Goal: Task Accomplishment & Management: Use online tool/utility

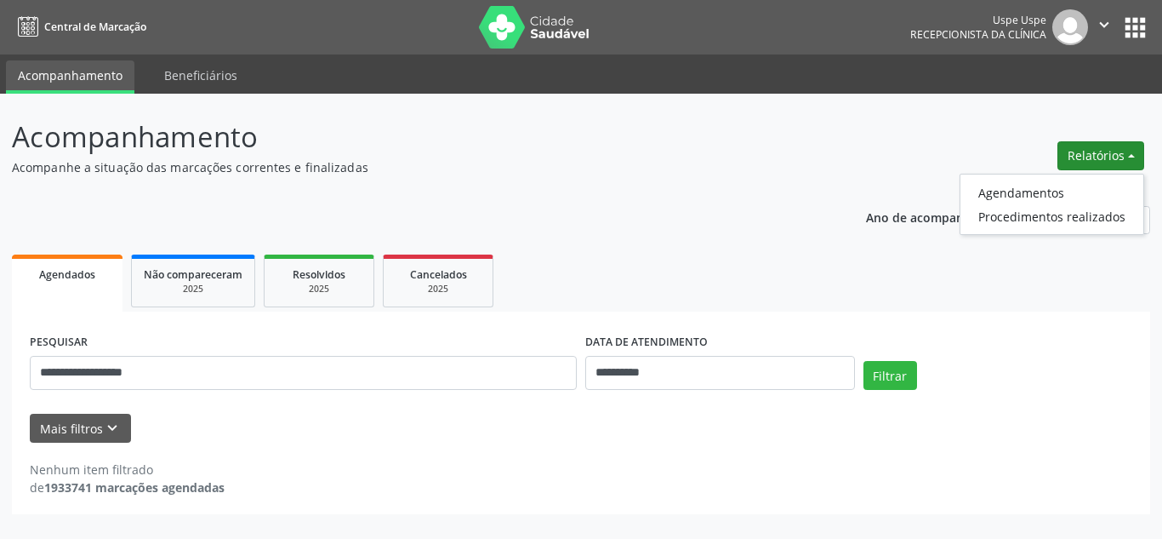
click at [1080, 157] on button "Relatórios" at bounding box center [1100, 155] width 87 height 29
click at [1040, 191] on link "Agendamentos" at bounding box center [1051, 192] width 183 height 24
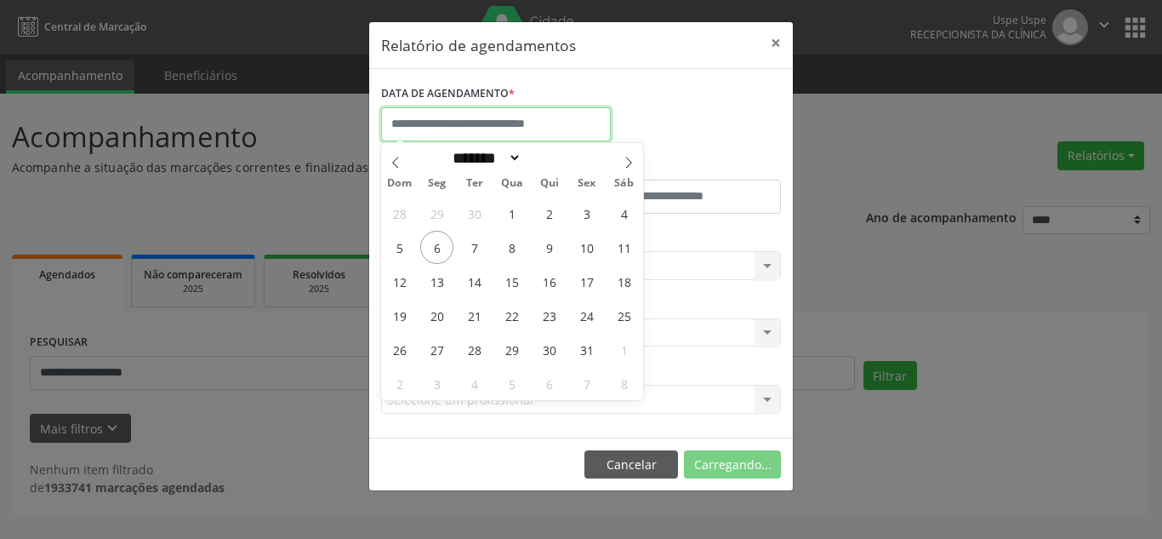
click at [508, 126] on input "text" at bounding box center [496, 124] width 230 height 34
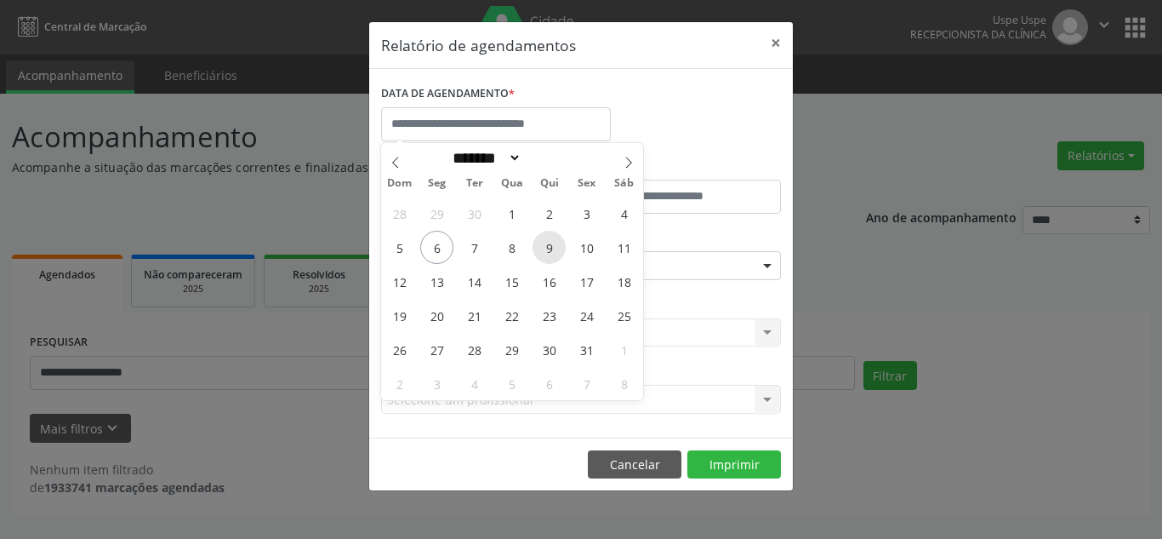
click at [545, 253] on span "9" at bounding box center [549, 247] width 33 height 33
type input "**********"
click at [545, 253] on span "9" at bounding box center [549, 247] width 33 height 33
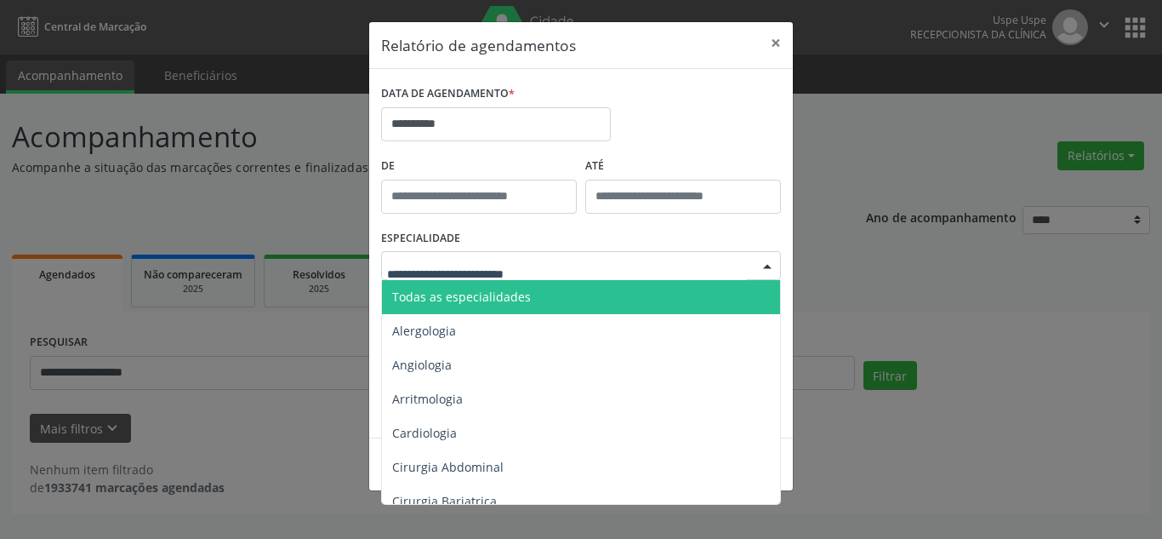
click at [510, 293] on span "Todas as especialidades" at bounding box center [461, 296] width 139 height 16
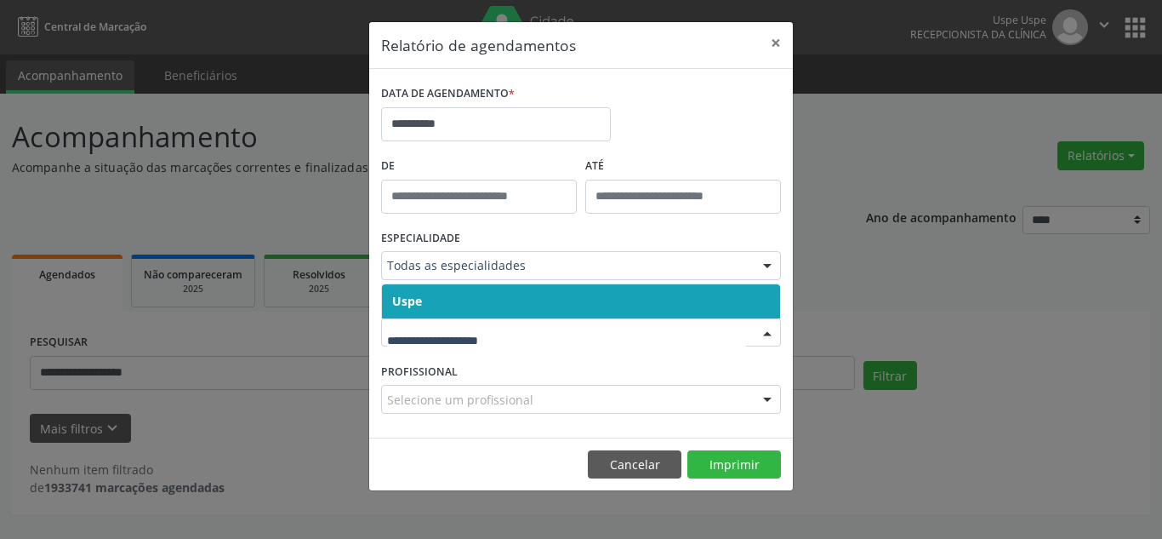
click at [517, 302] on span "Uspe" at bounding box center [581, 301] width 398 height 34
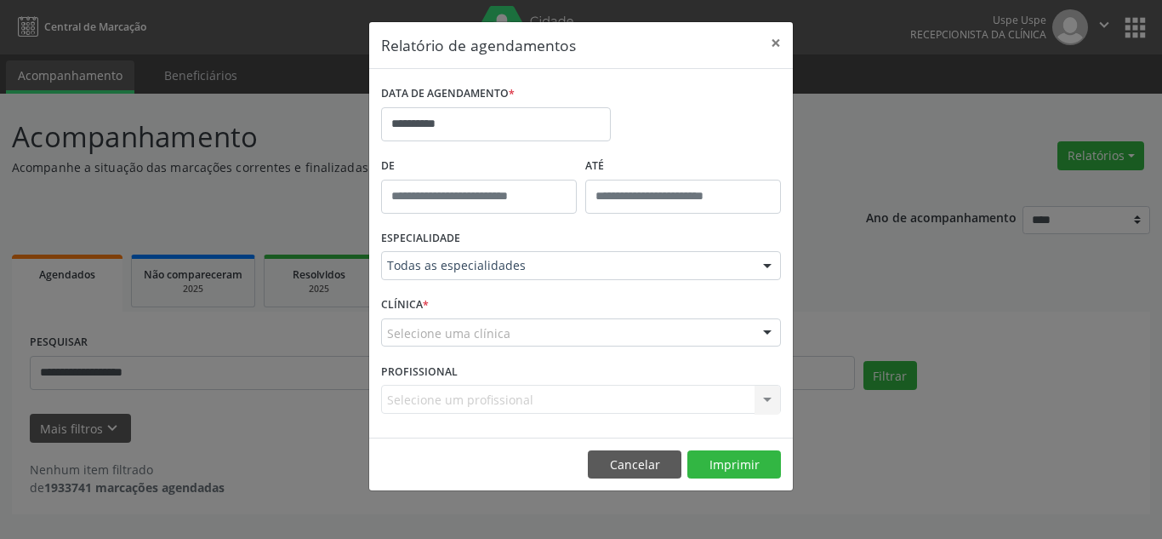
click at [533, 341] on div "Selecione uma clínica" at bounding box center [581, 332] width 400 height 29
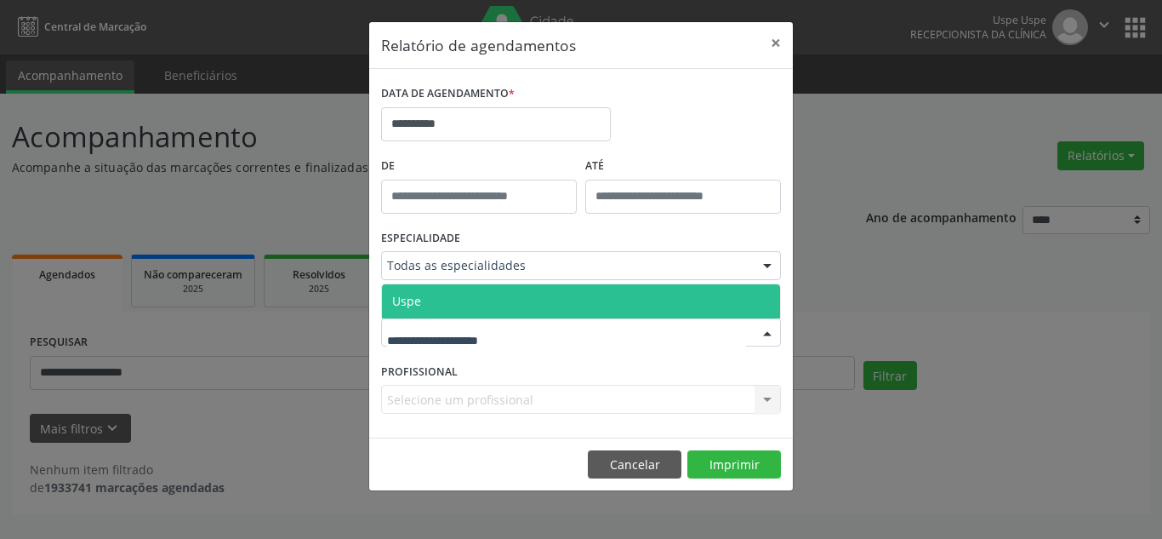
click at [522, 306] on span "Uspe" at bounding box center [581, 301] width 398 height 34
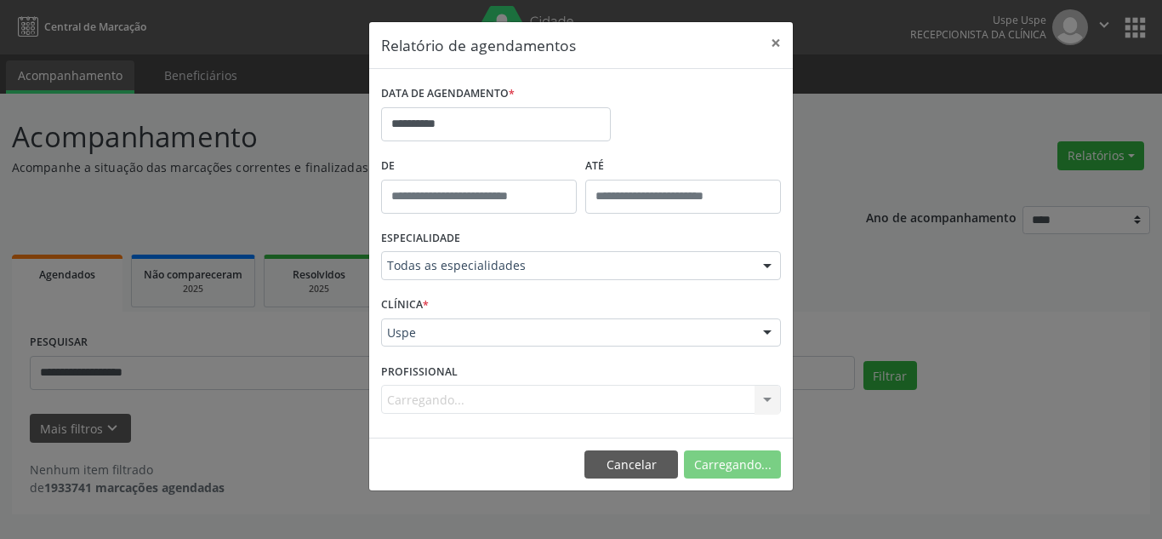
click at [758, 403] on div "Carregando... Todos os profissionais Aderaldo [PERSON_NAME] [PERSON_NAME] [PERS…" at bounding box center [581, 399] width 400 height 29
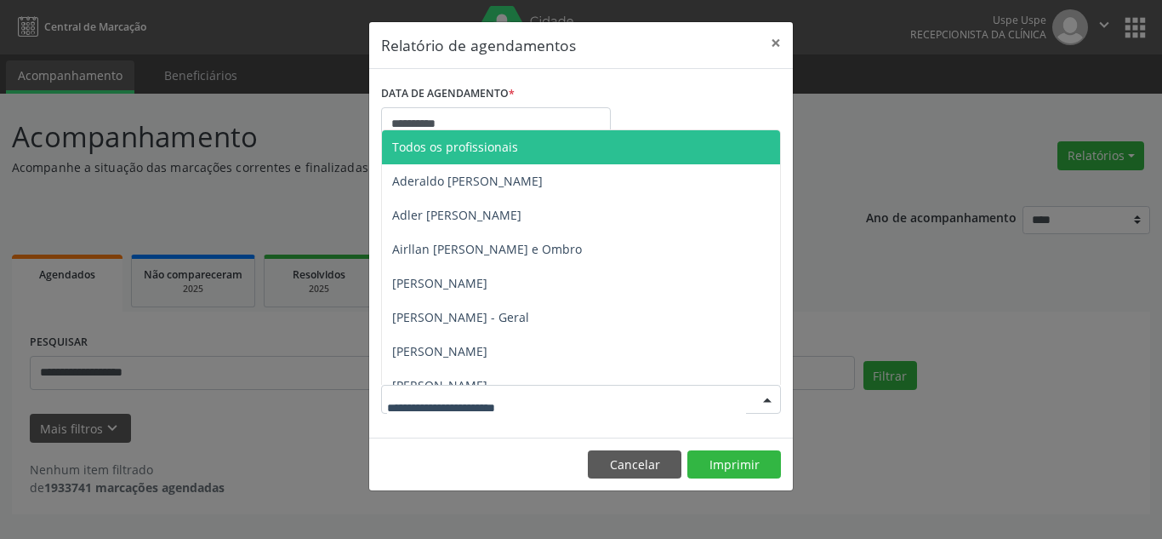
click at [760, 398] on div at bounding box center [768, 399] width 26 height 29
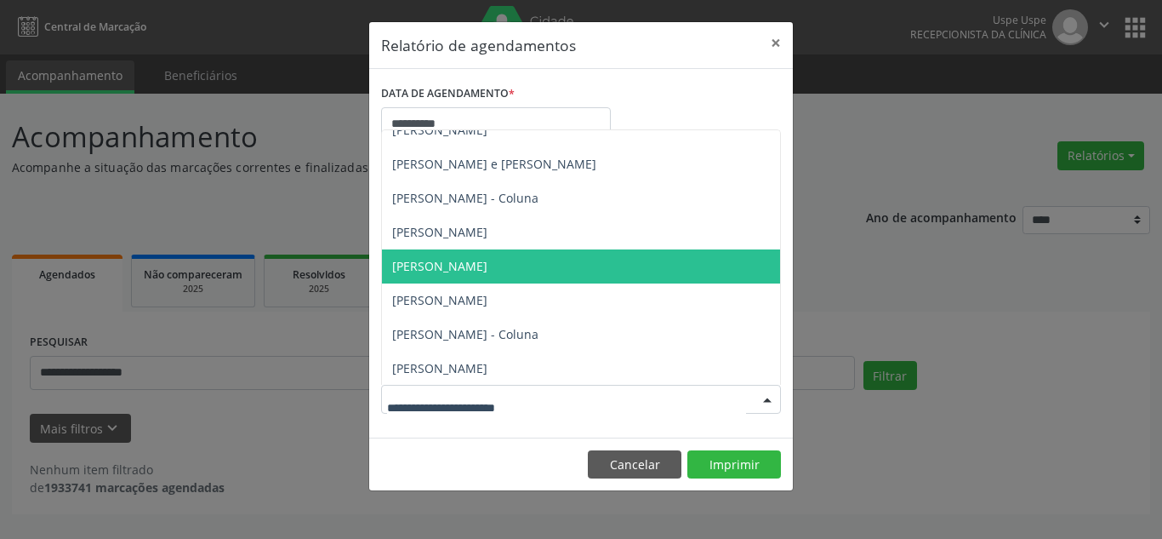
scroll to position [340, 0]
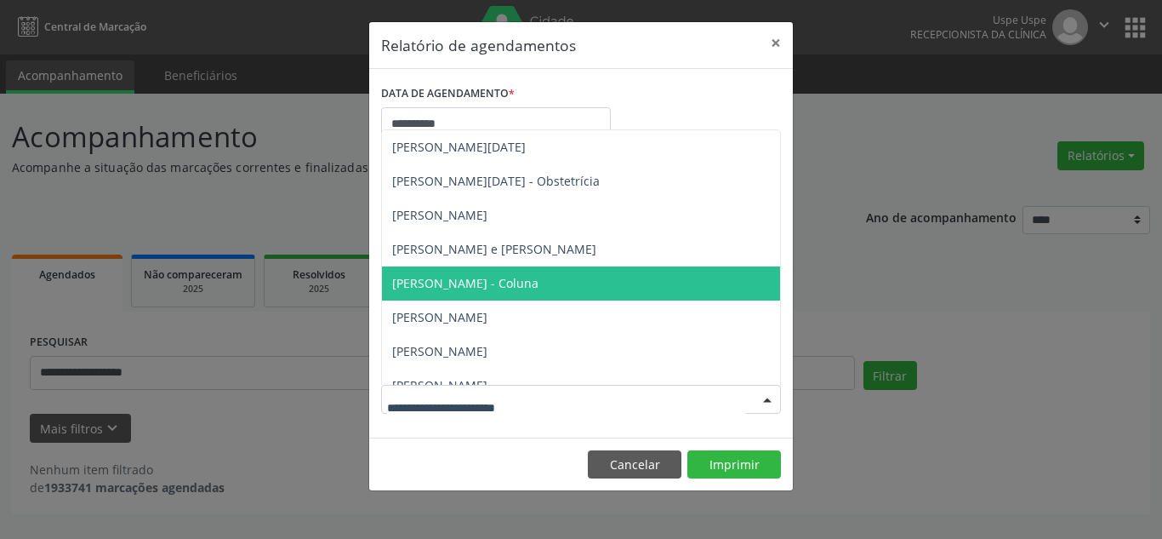
click at [539, 281] on span "[PERSON_NAME] - Coluna" at bounding box center [465, 283] width 146 height 16
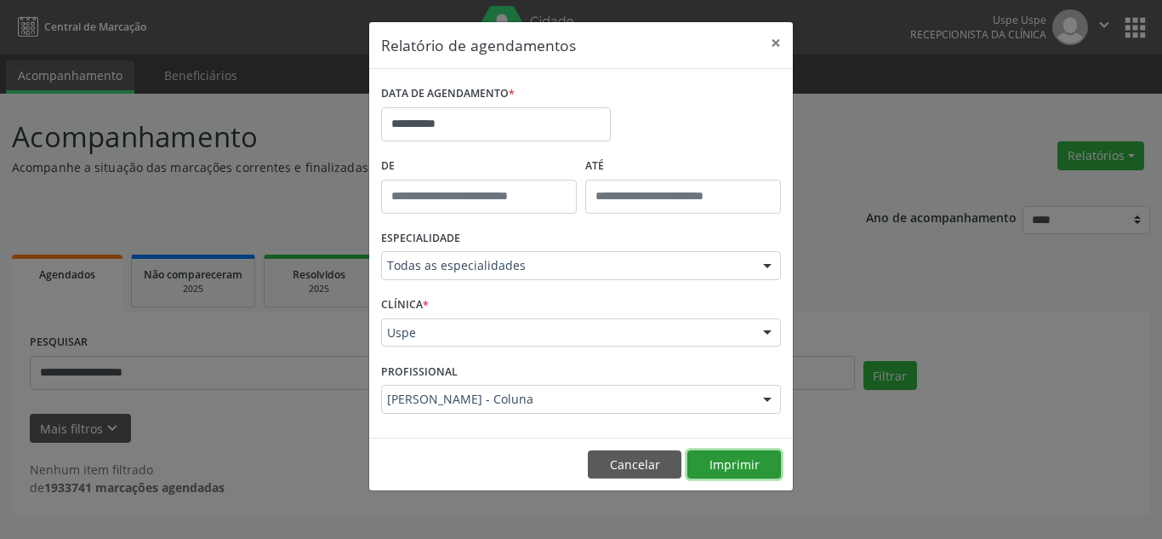
click at [735, 463] on button "Imprimir" at bounding box center [734, 464] width 94 height 29
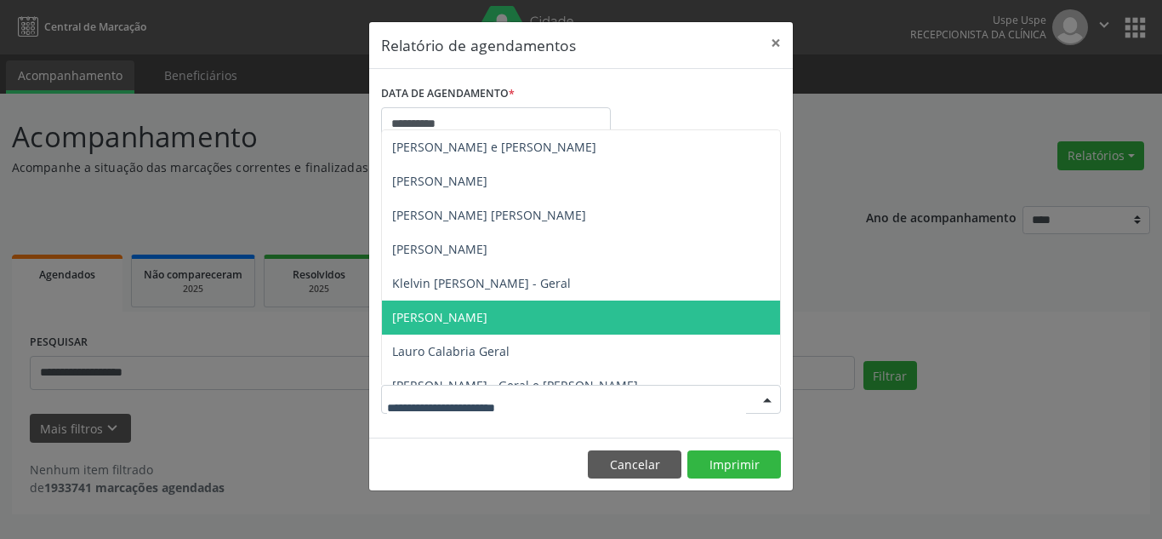
scroll to position [3233, 0]
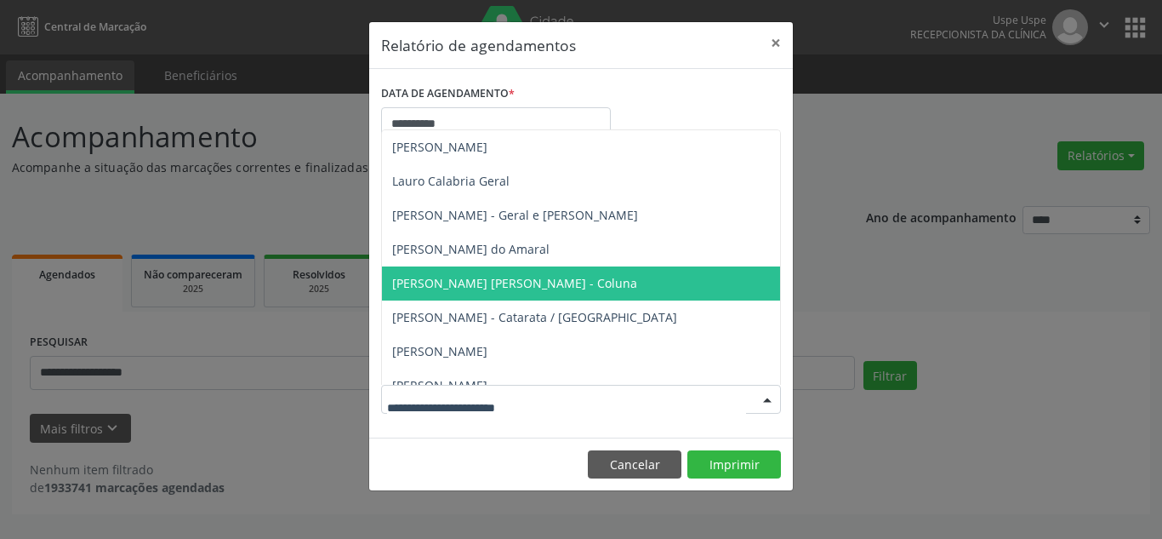
click at [534, 294] on span "[PERSON_NAME] [PERSON_NAME] - Coluna" at bounding box center [617, 283] width 470 height 34
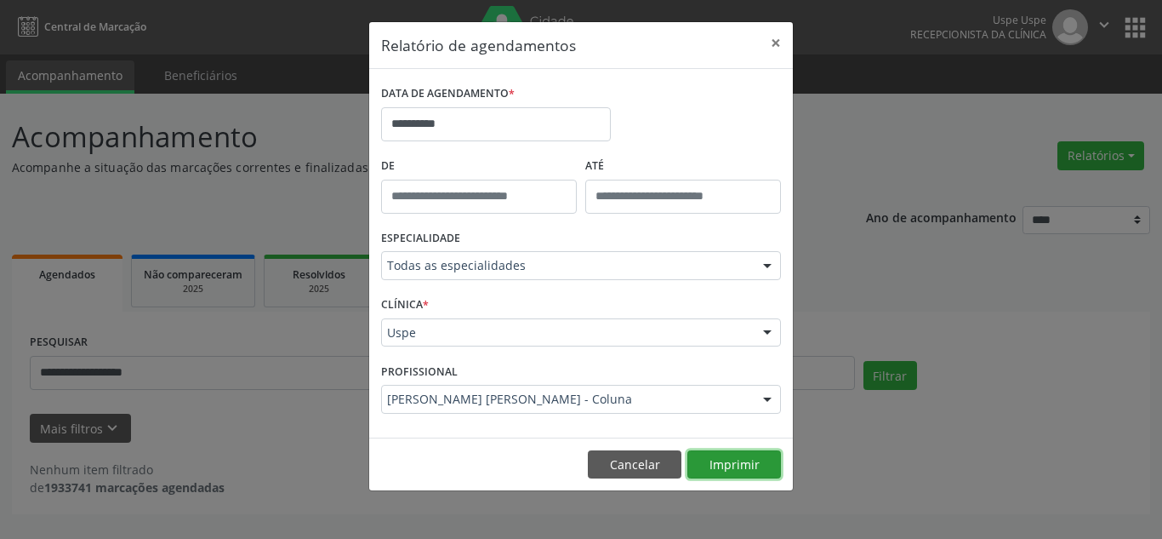
click at [737, 467] on button "Imprimir" at bounding box center [734, 464] width 94 height 29
